Goal: Information Seeking & Learning: Learn about a topic

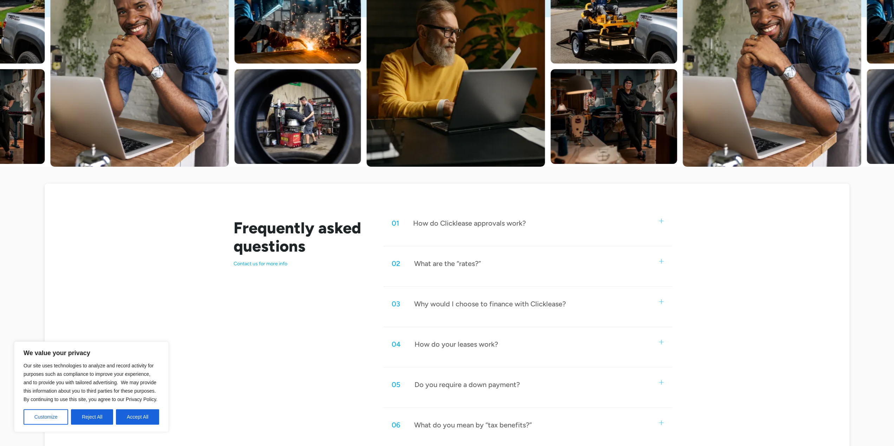
scroll to position [176, 0]
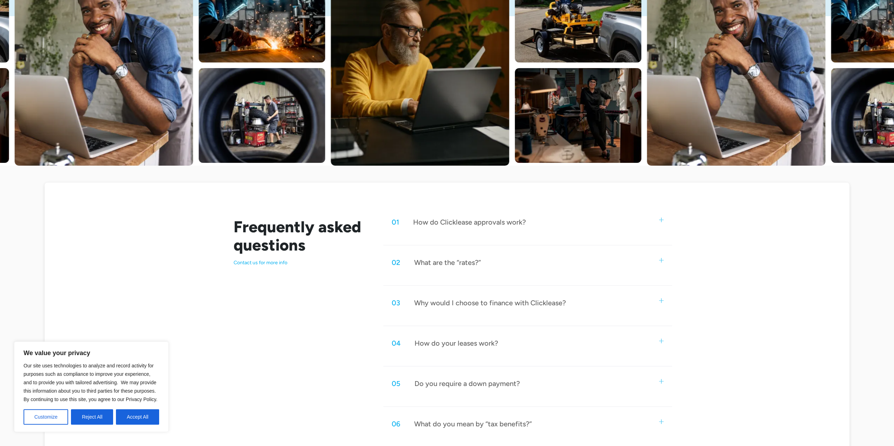
click at [444, 223] on div "How do Clicklease approvals work?" at bounding box center [469, 222] width 113 height 9
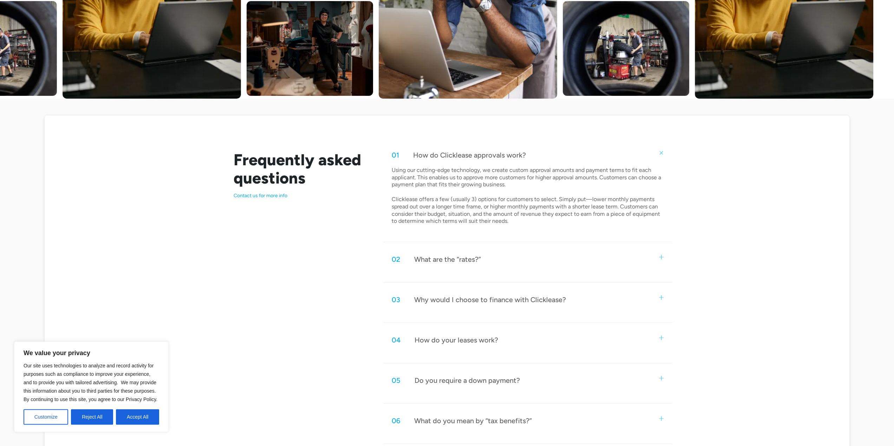
scroll to position [281, 0]
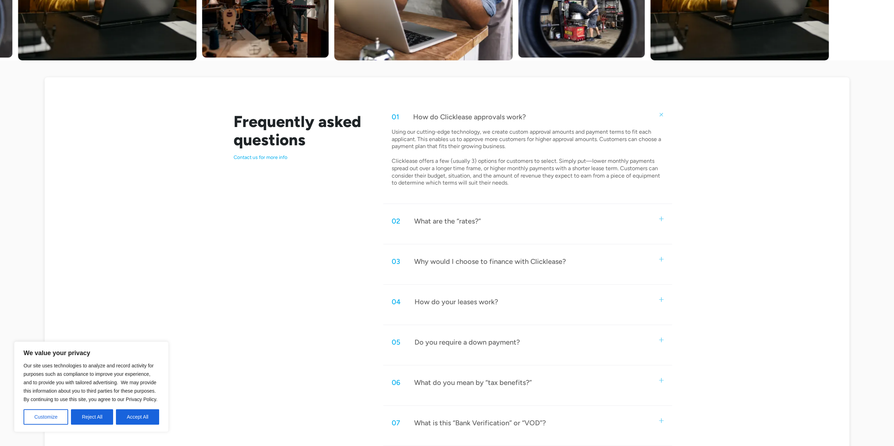
click at [589, 116] on div "01 How do Clicklease approvals work?" at bounding box center [527, 116] width 288 height 23
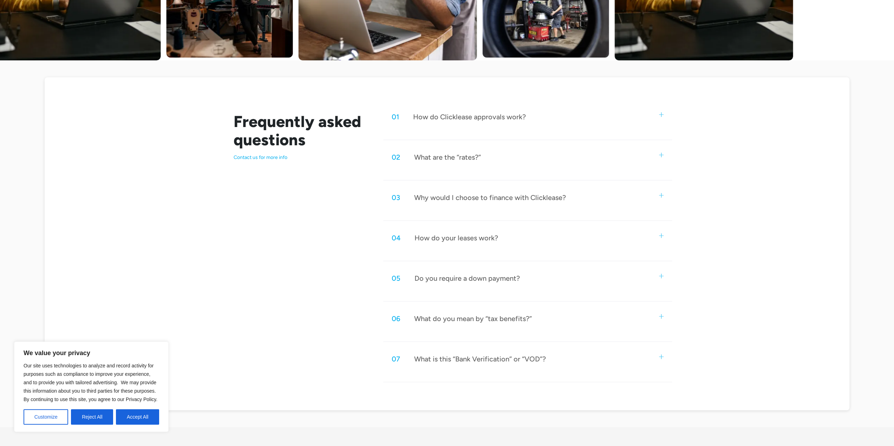
click at [589, 149] on div "02 What are the “rates?”" at bounding box center [527, 157] width 288 height 23
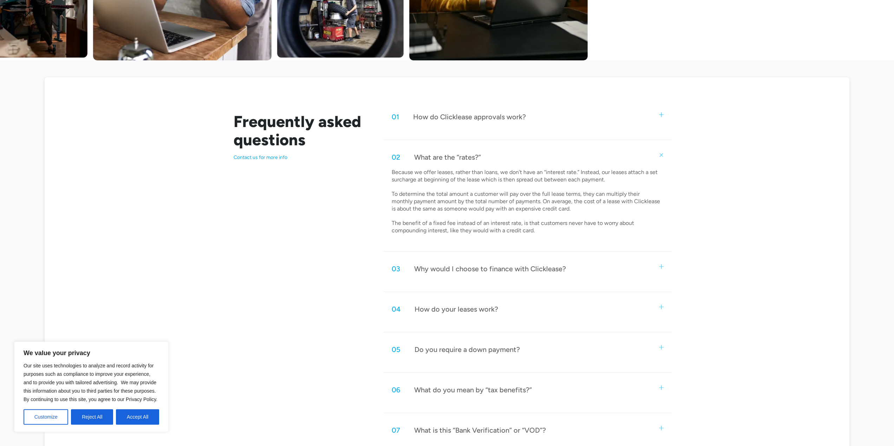
click at [582, 156] on div "02 What are the “rates?”" at bounding box center [527, 157] width 288 height 23
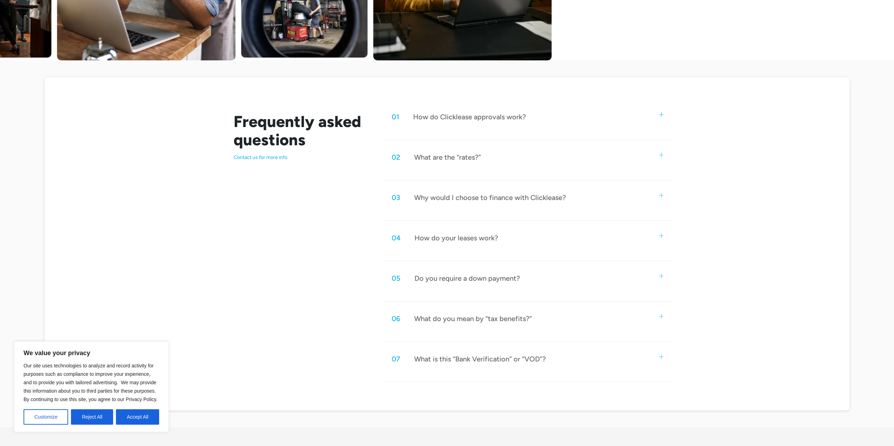
click at [554, 196] on div "Why would I choose to finance with Clicklease?" at bounding box center [490, 197] width 152 height 9
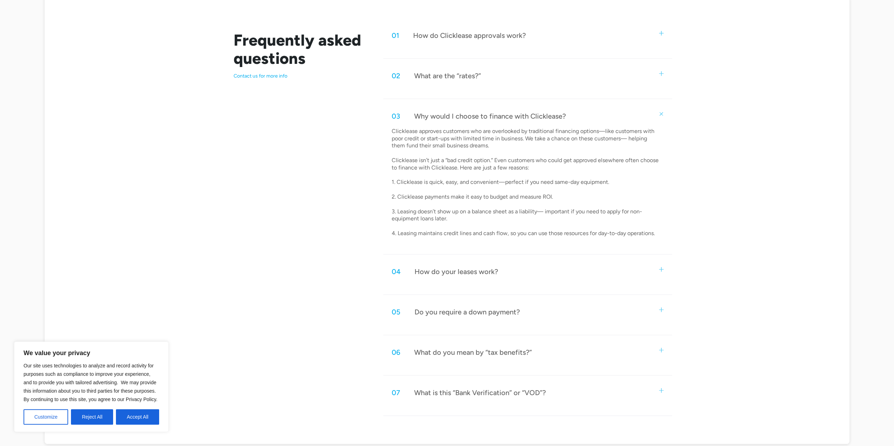
scroll to position [386, 0]
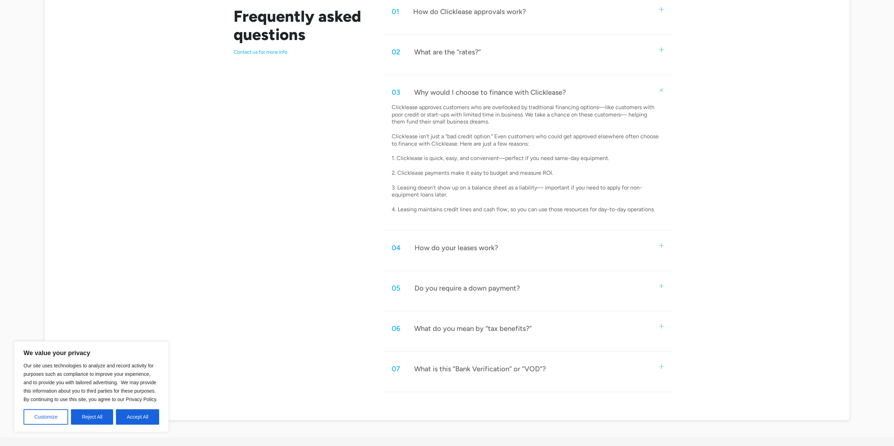
click at [534, 86] on div "03 Why would I choose to finance with Clicklease?" at bounding box center [527, 92] width 288 height 23
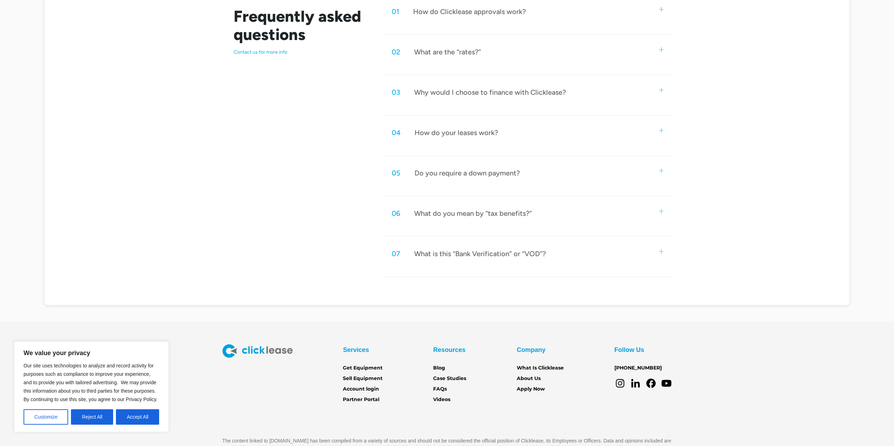
click at [535, 177] on div "05 Do you require a down payment?" at bounding box center [527, 173] width 288 height 23
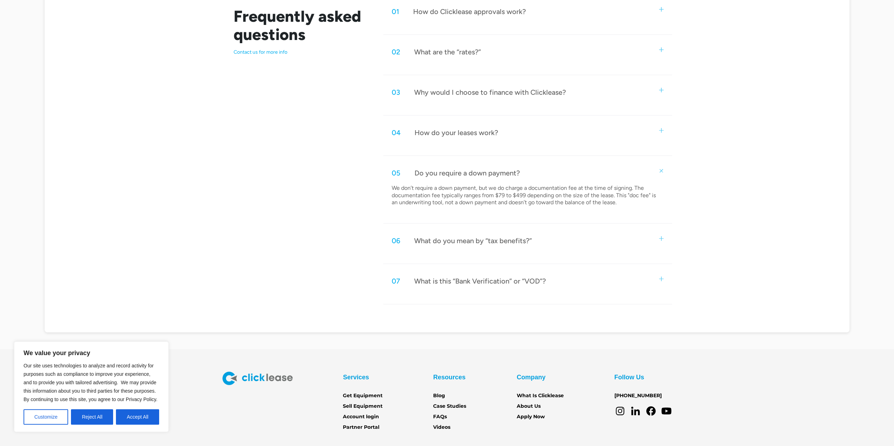
click at [524, 173] on div "05 Do you require a down payment?" at bounding box center [527, 173] width 288 height 23
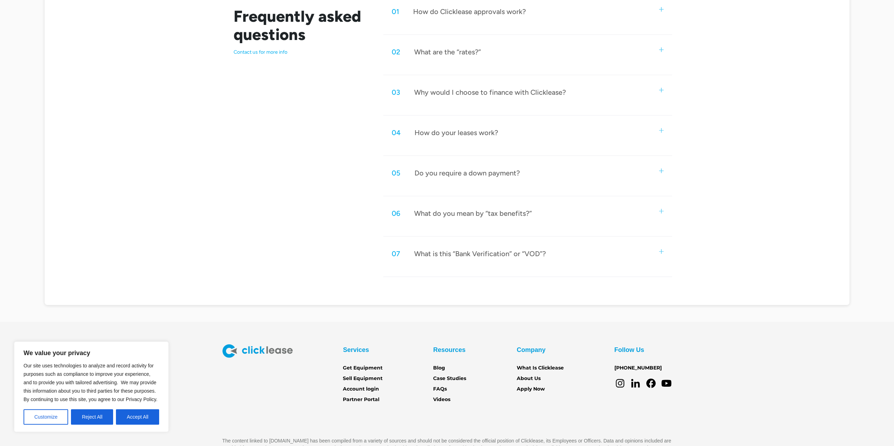
click at [517, 254] on div "What is this “Bank Verification” or “VOD”?" at bounding box center [480, 253] width 132 height 9
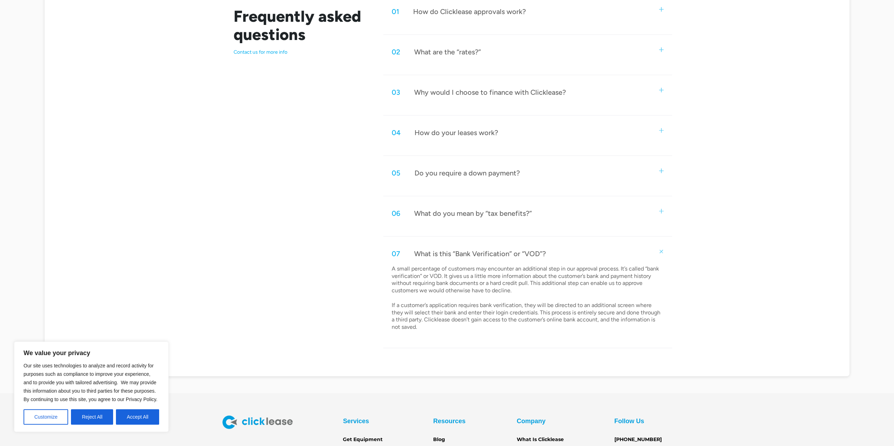
click at [514, 249] on div "What is this “Bank Verification” or “VOD”?" at bounding box center [480, 253] width 132 height 9
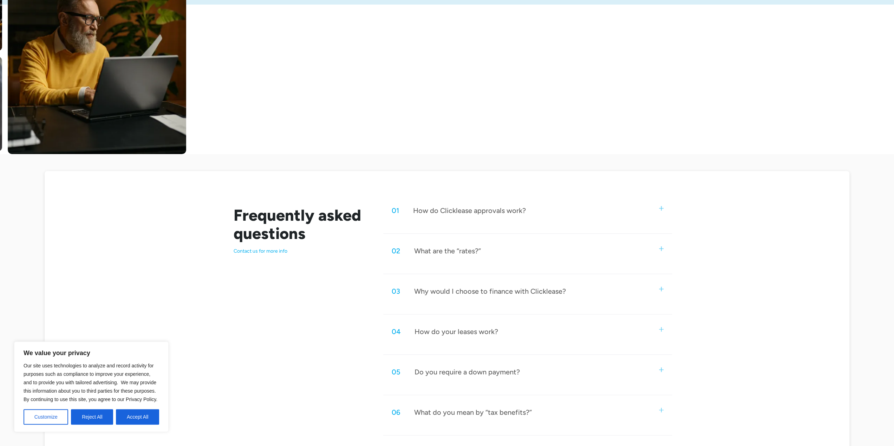
scroll to position [211, 0]
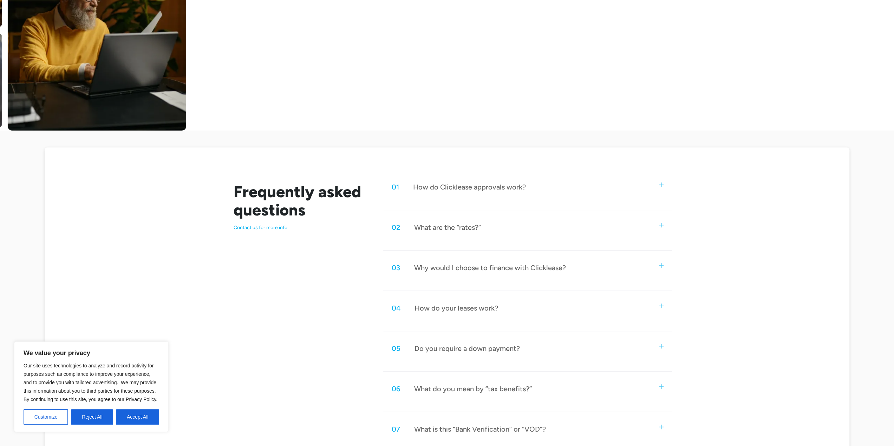
click at [484, 307] on div "How do your leases work?" at bounding box center [456, 308] width 84 height 9
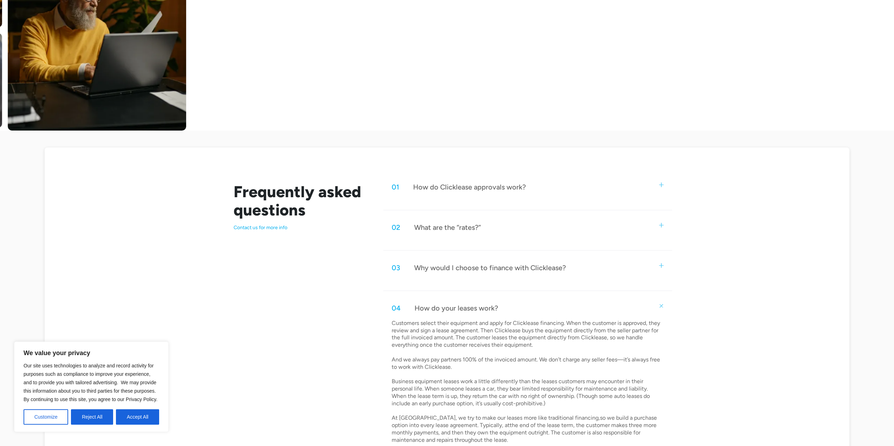
scroll to position [246, 0]
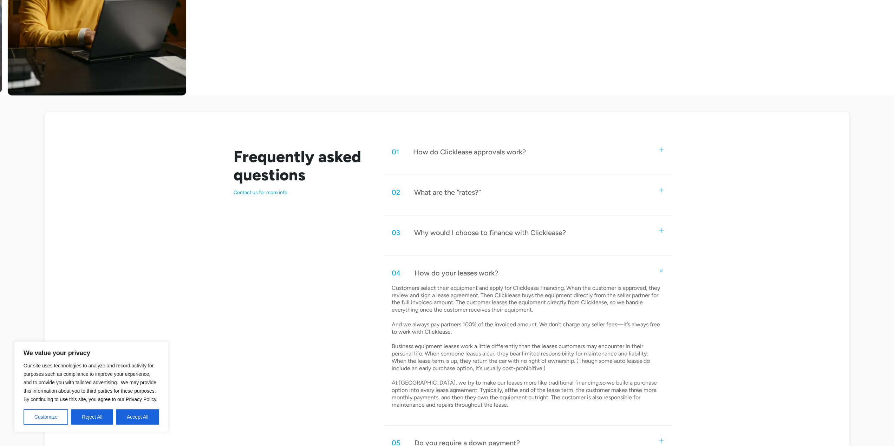
click at [513, 275] on div "04 How do your leases work?" at bounding box center [527, 273] width 288 height 23
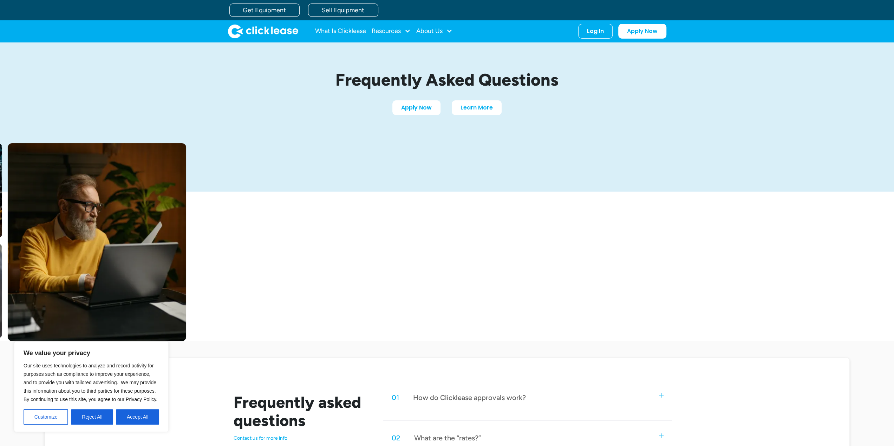
scroll to position [0, 0]
